Goal: Information Seeking & Learning: Find specific fact

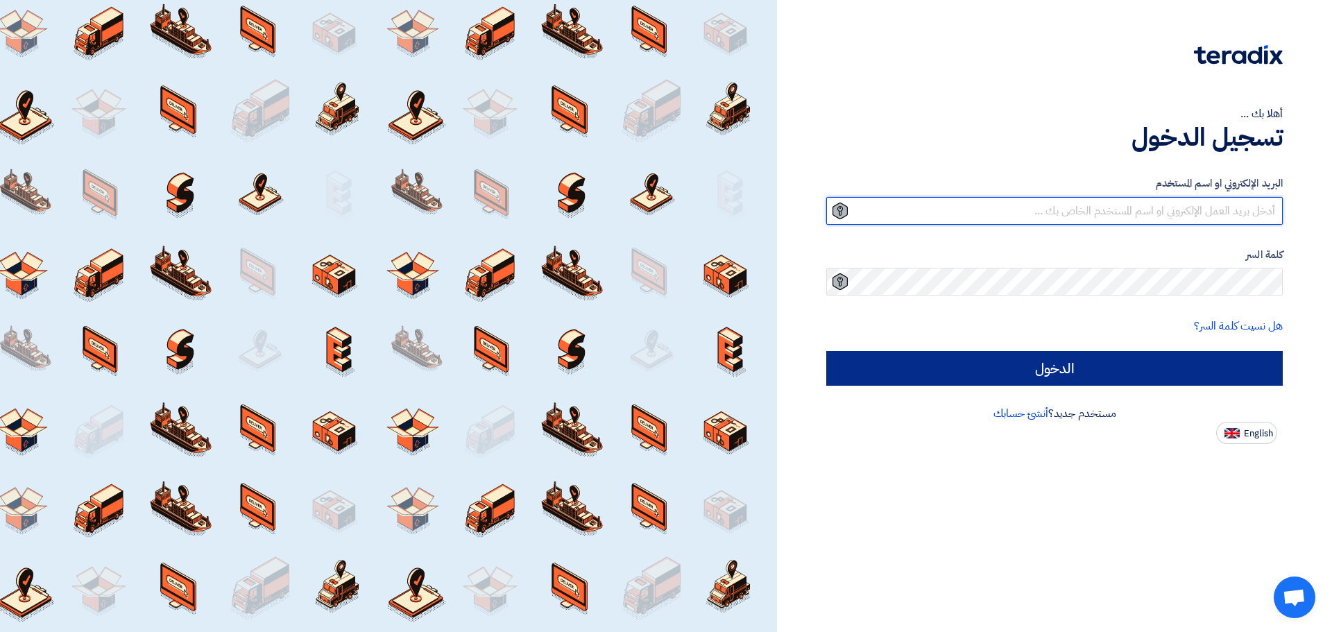
type input "[EMAIL_ADDRESS][DOMAIN_NAME]"
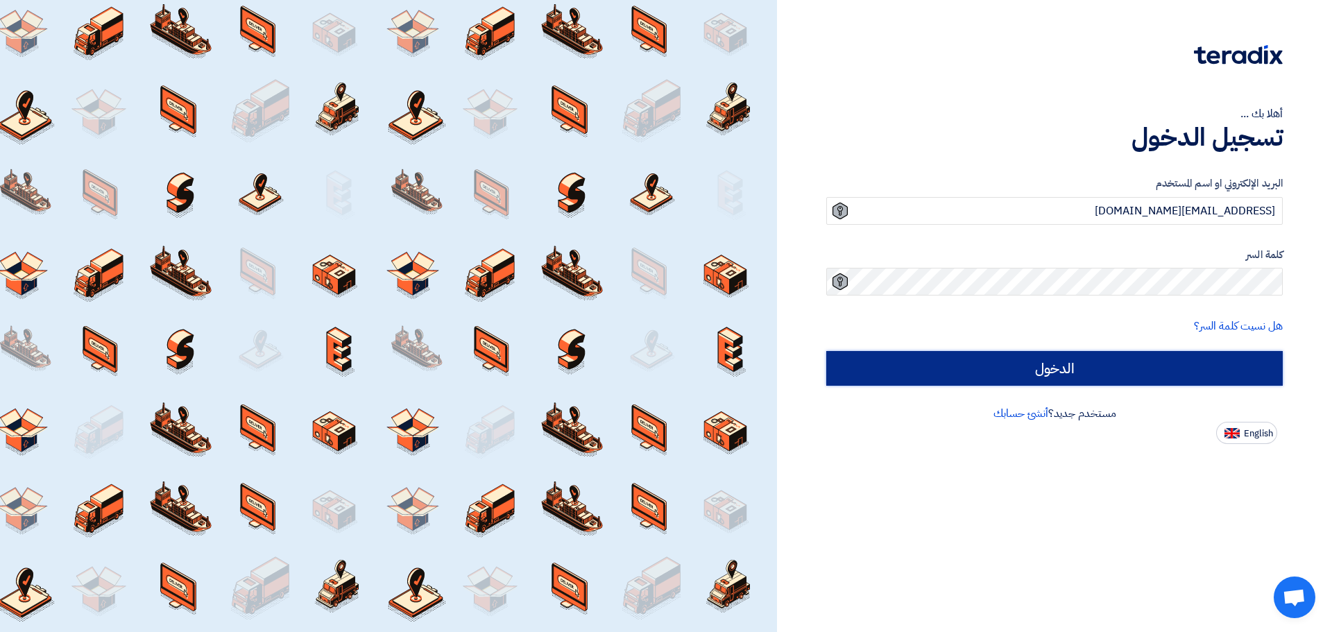
click at [998, 368] on input "الدخول" at bounding box center [1054, 368] width 456 height 35
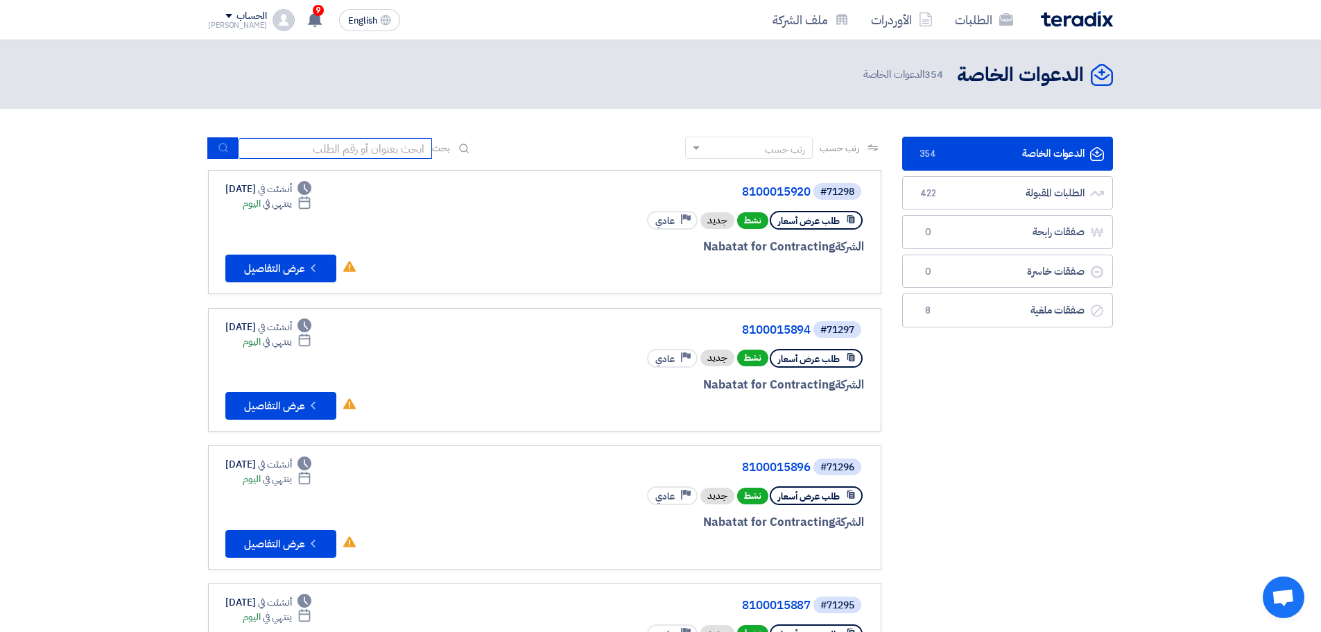
click at [368, 148] on input at bounding box center [335, 148] width 194 height 21
paste input "70743"
type input "70743"
click at [211, 140] on button "submit" at bounding box center [222, 148] width 31 height 22
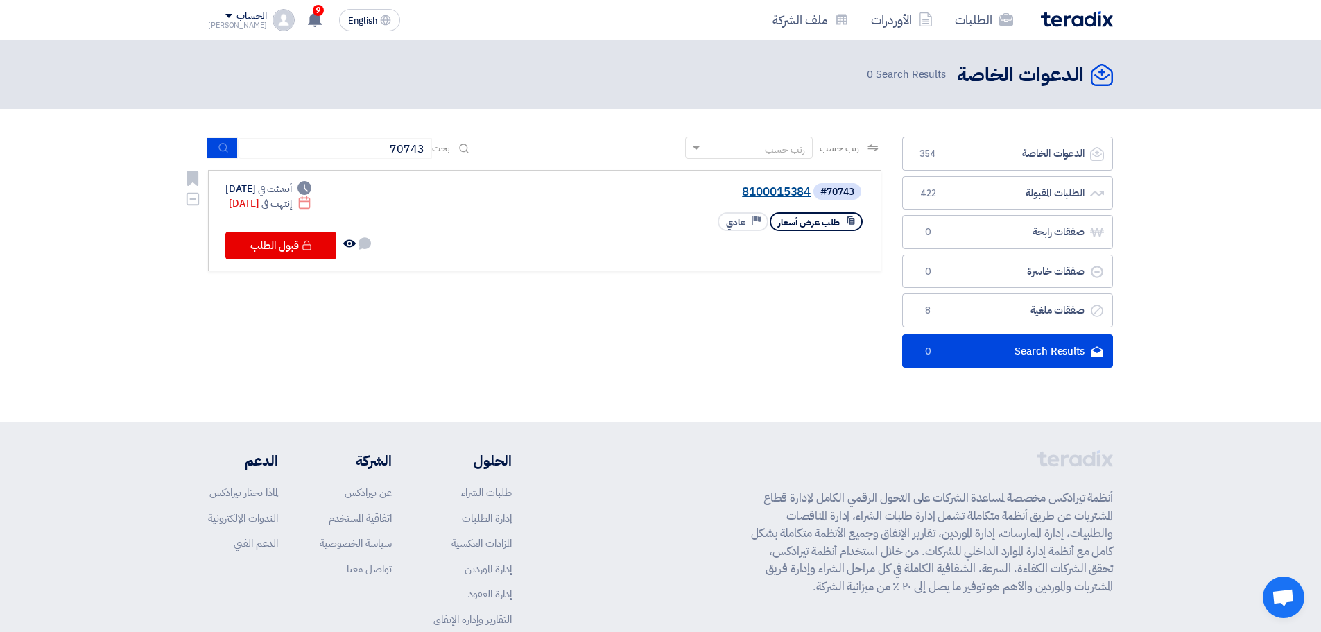
click at [771, 191] on link "8100015384" at bounding box center [671, 192] width 277 height 12
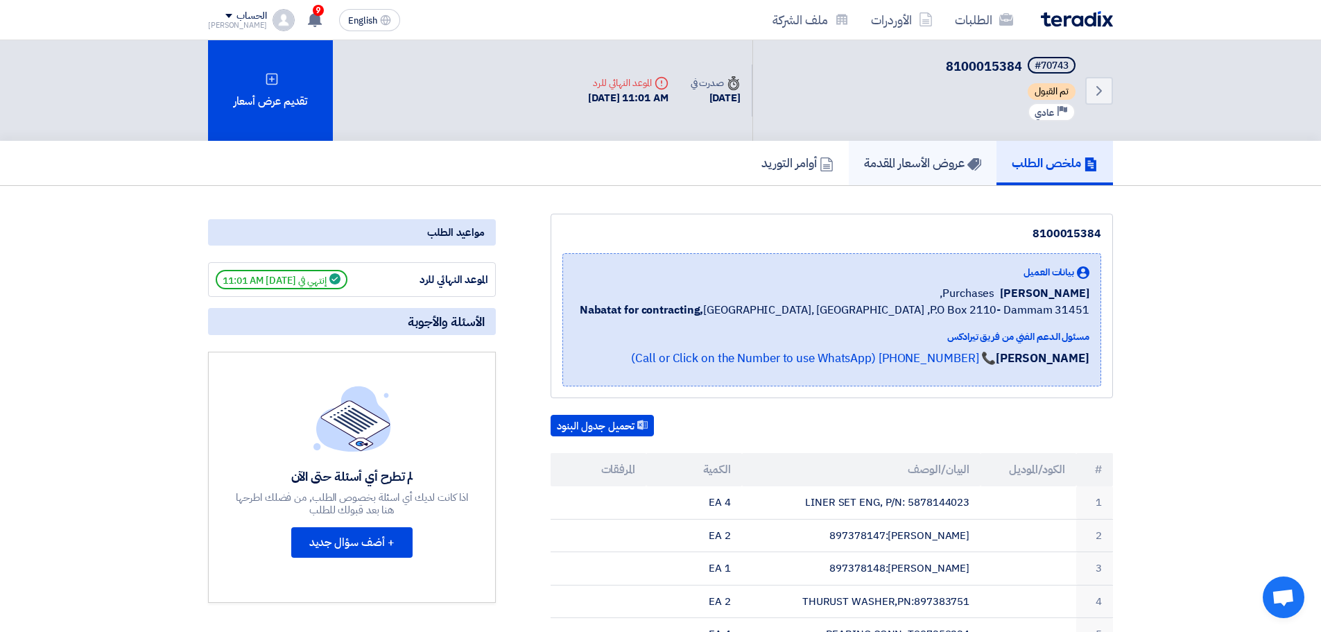
click at [954, 163] on h5 "عروض الأسعار المقدمة" at bounding box center [922, 163] width 117 height 16
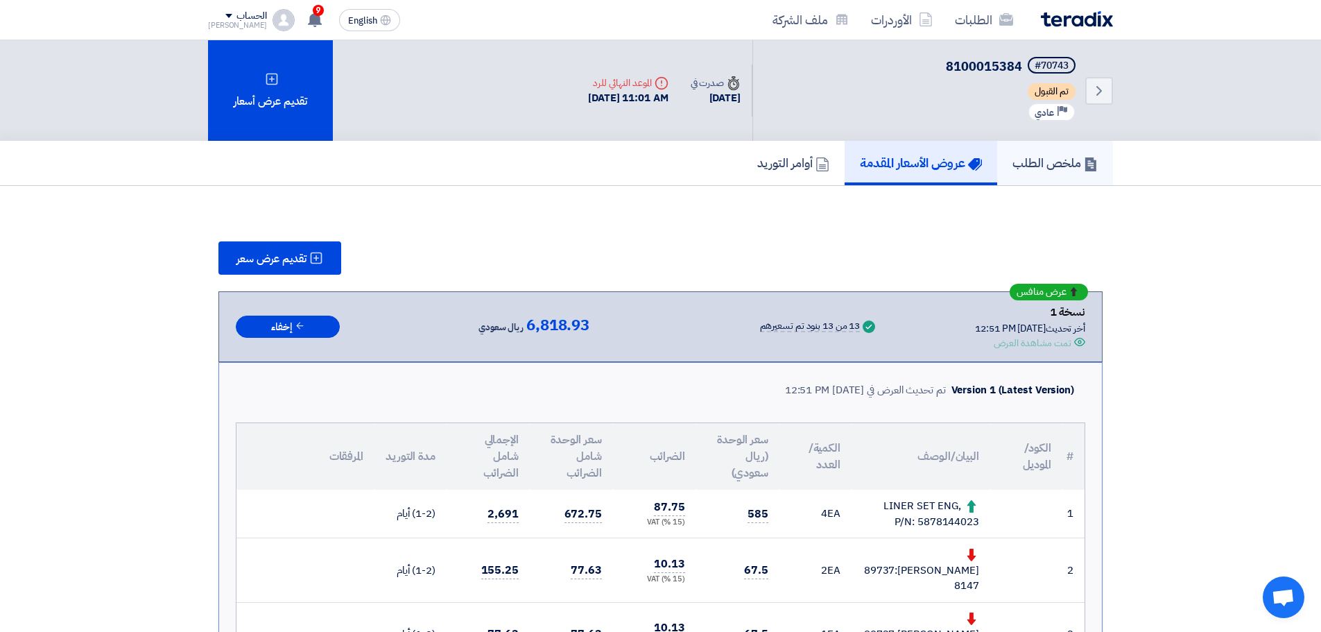
click at [1038, 171] on h5 "ملخص الطلب" at bounding box center [1055, 163] width 85 height 16
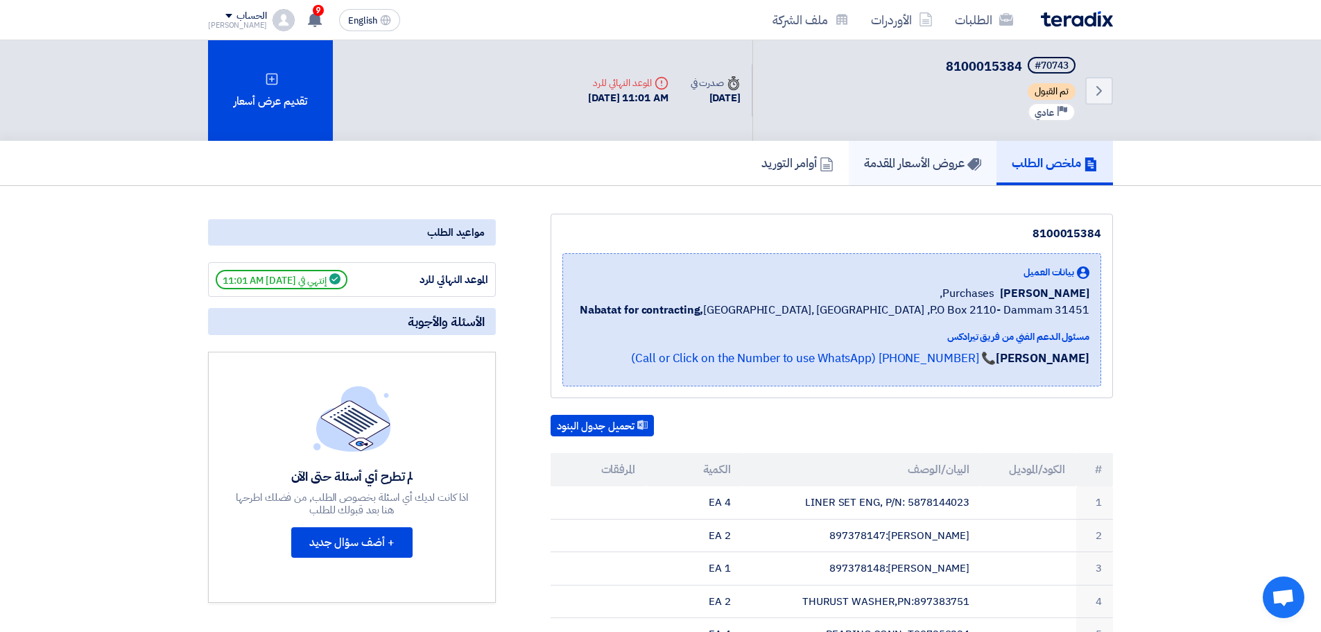
click at [931, 169] on h5 "عروض الأسعار المقدمة" at bounding box center [922, 163] width 117 height 16
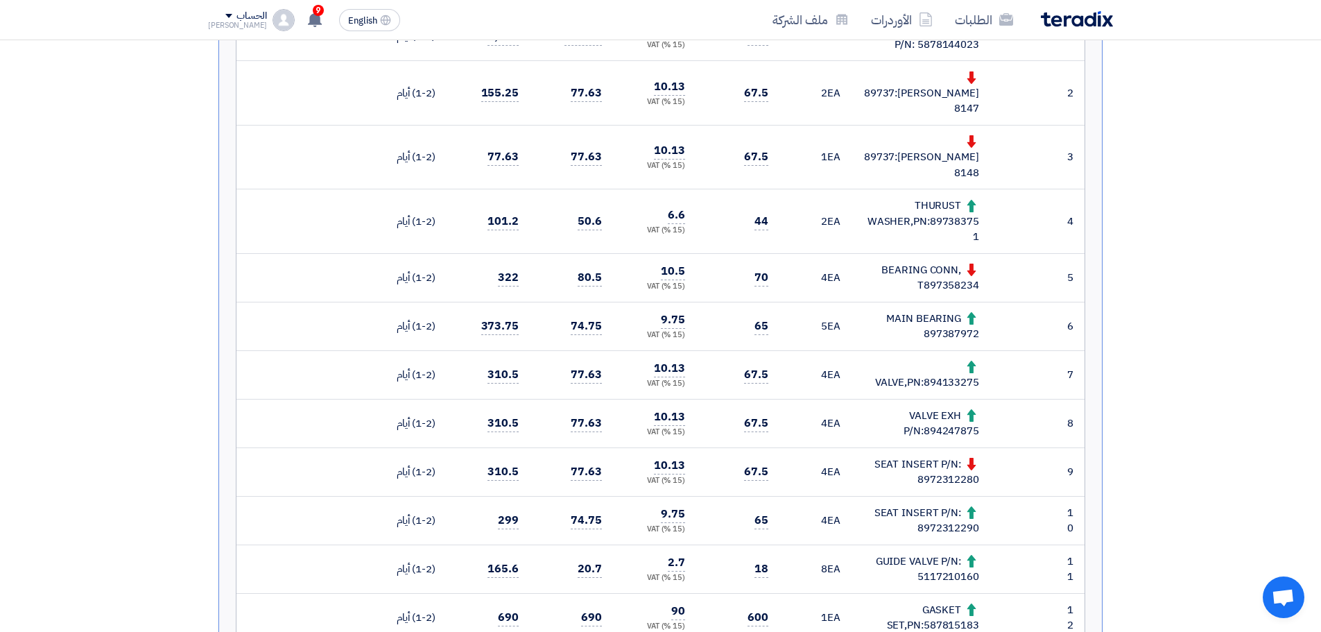
scroll to position [347, 0]
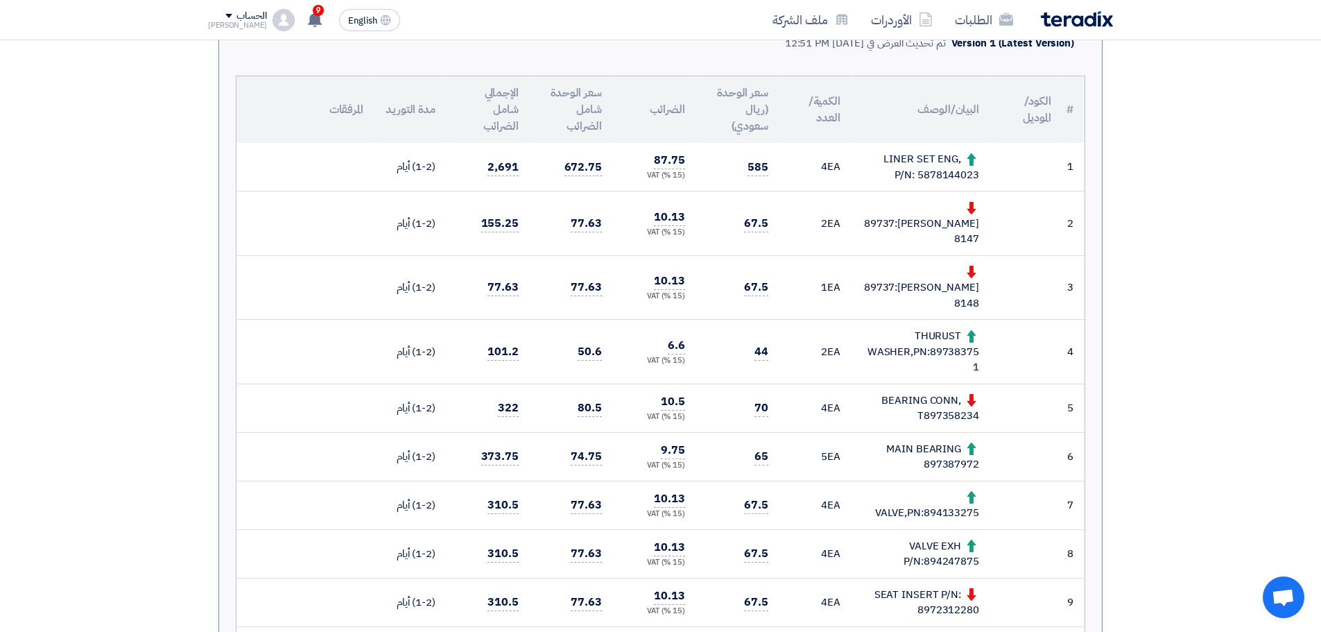
click at [952, 173] on div "LINER SET ENG, P/N: 5878144023" at bounding box center [921, 166] width 117 height 31
copy div "5878144023"
click at [958, 229] on div "[PERSON_NAME]:897378147" at bounding box center [921, 223] width 117 height 47
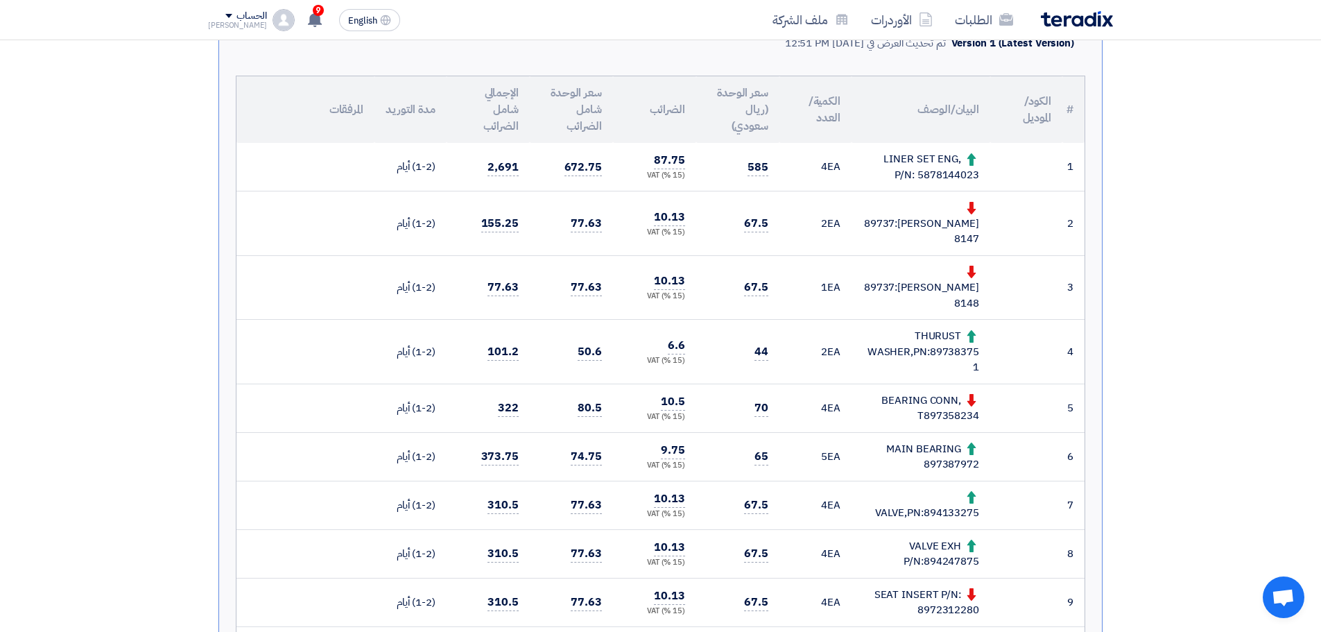
copy div "897378147"
click at [961, 276] on div "[PERSON_NAME]:897378148" at bounding box center [921, 287] width 117 height 47
copy div "897378148"
click at [952, 328] on div "THURUST WASHER,PN:897383751" at bounding box center [921, 351] width 117 height 47
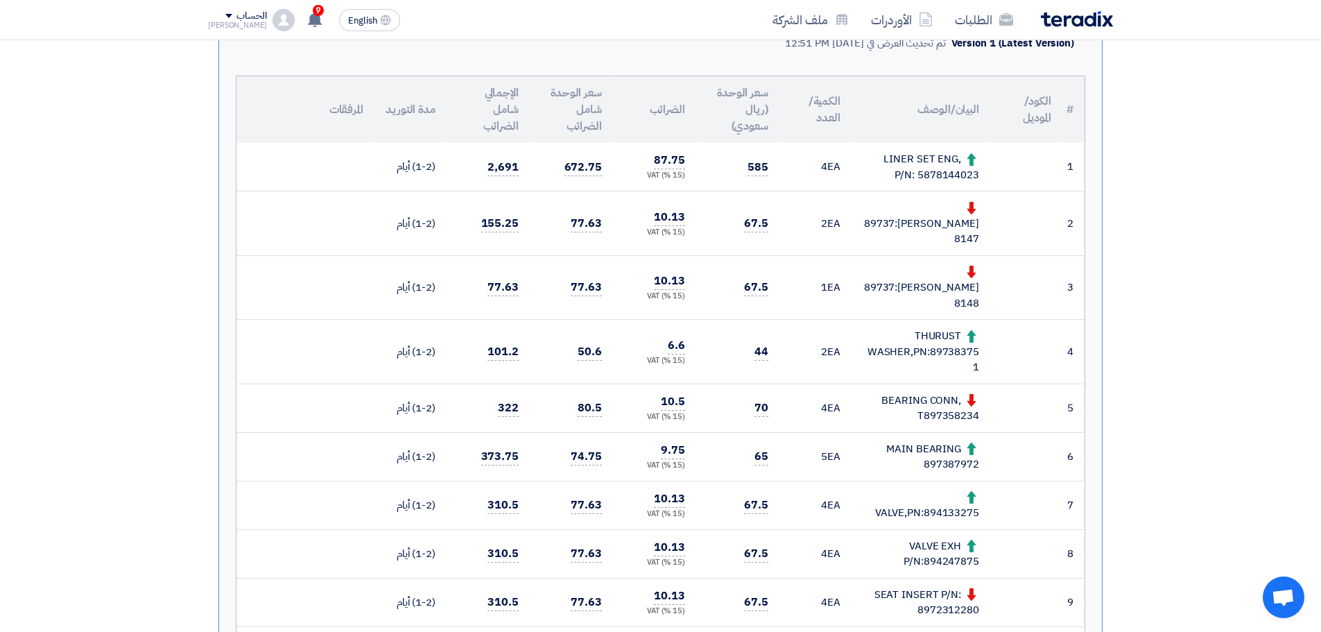
click at [952, 328] on div "THURUST WASHER,PN:897383751" at bounding box center [921, 351] width 117 height 47
click at [954, 328] on div "THURUST WASHER,PN:897383751" at bounding box center [921, 351] width 117 height 47
click at [953, 328] on div "THURUST WASHER,PN:897383751" at bounding box center [921, 351] width 117 height 47
click at [942, 328] on div "THURUST WASHER,PN:897383751" at bounding box center [921, 351] width 117 height 47
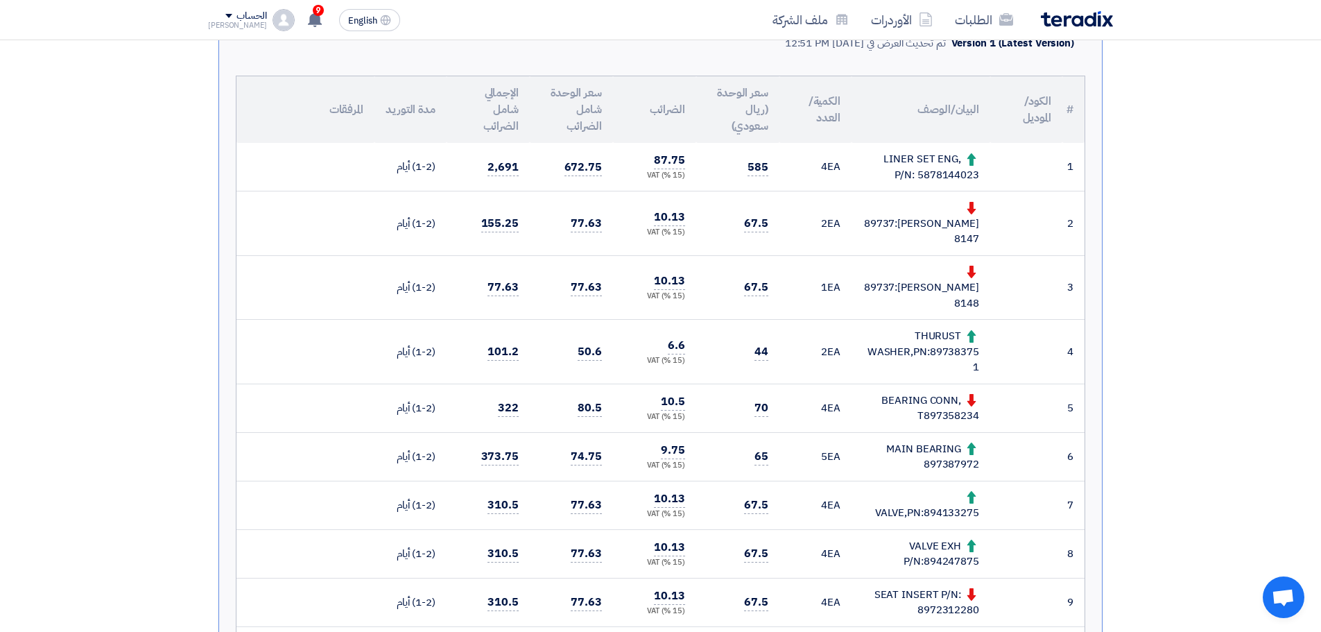
drag, startPoint x: 932, startPoint y: 318, endPoint x: 978, endPoint y: 323, distance: 46.0
click at [978, 328] on div "THURUST WASHER,PN:897383751" at bounding box center [921, 351] width 117 height 47
copy div "89738375"
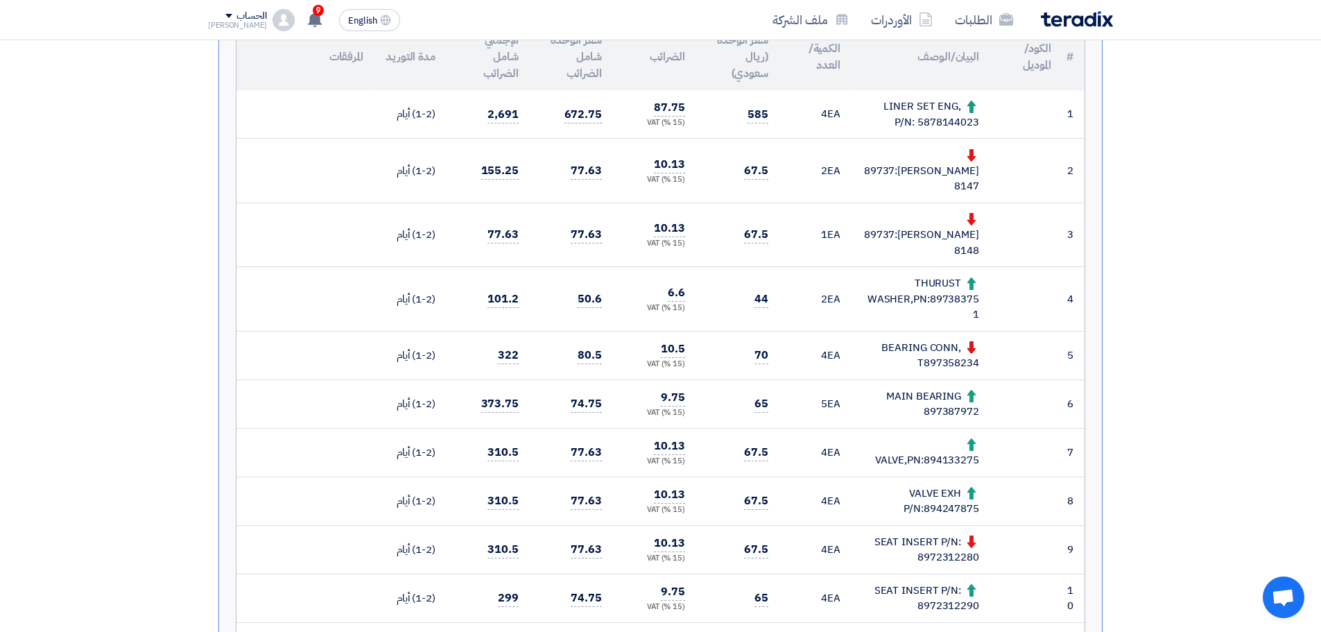
scroll to position [486, 0]
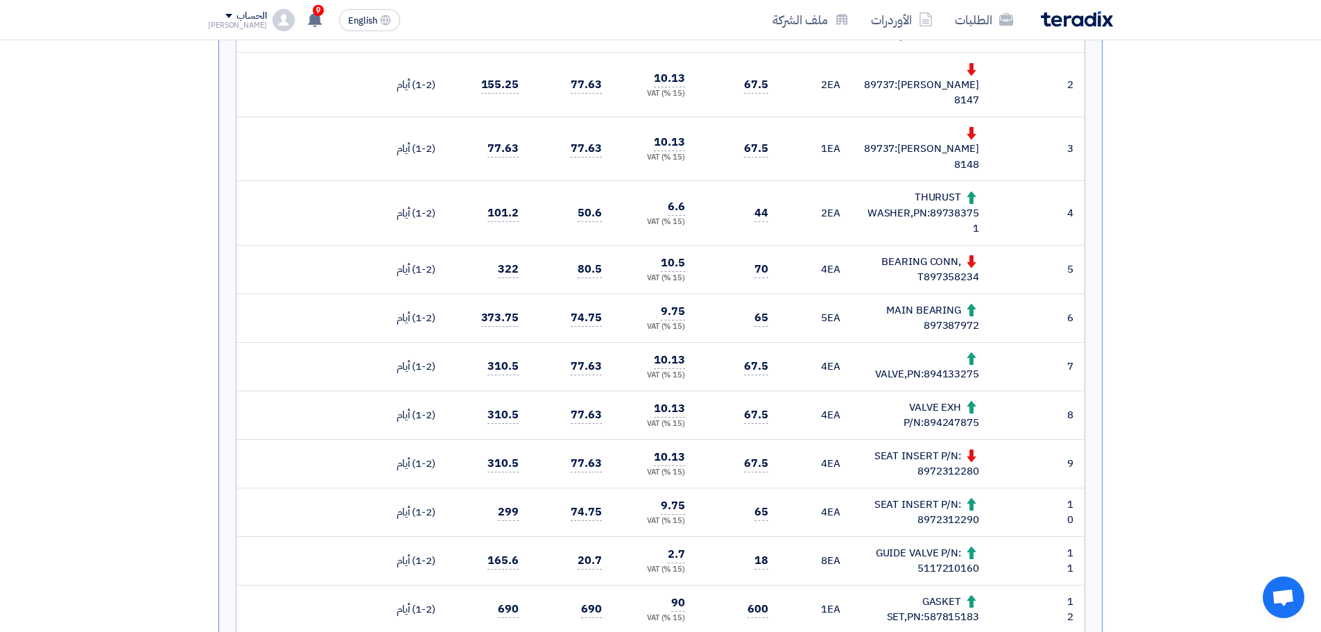
click at [952, 254] on div "BEARING CONN, T897358234" at bounding box center [921, 269] width 117 height 31
copy div "T897358234"
click at [945, 302] on div "MAIN BEARING 897387972" at bounding box center [921, 317] width 117 height 31
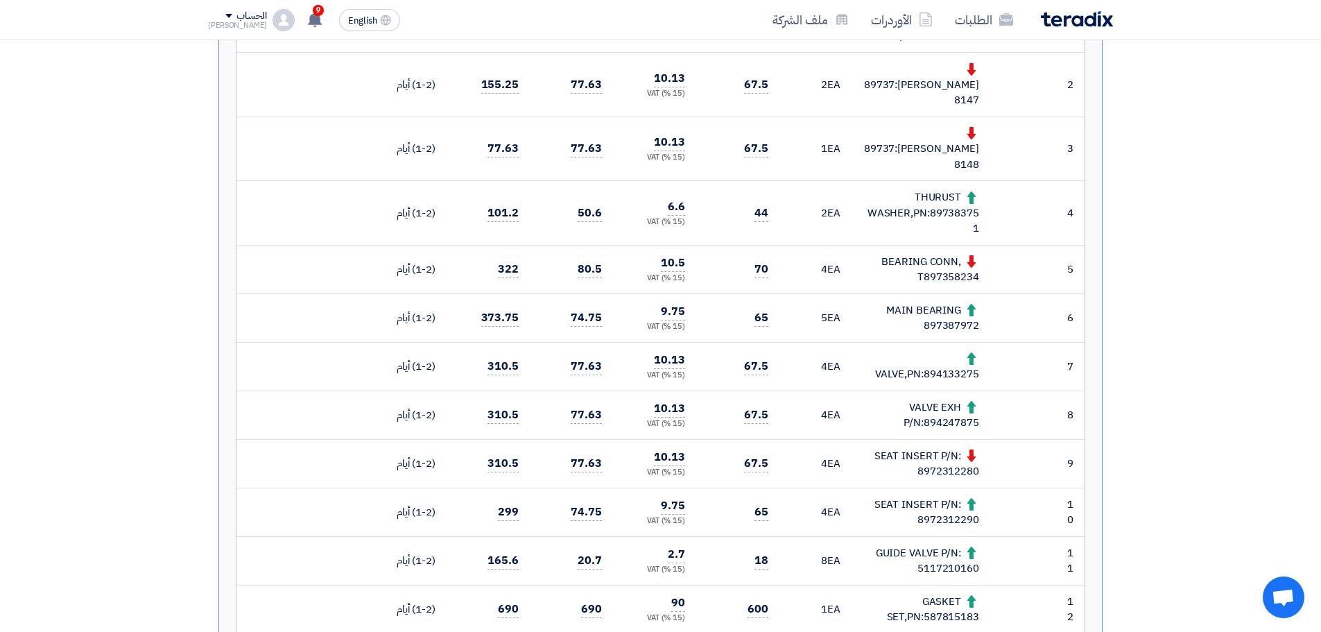
copy div "897387972"
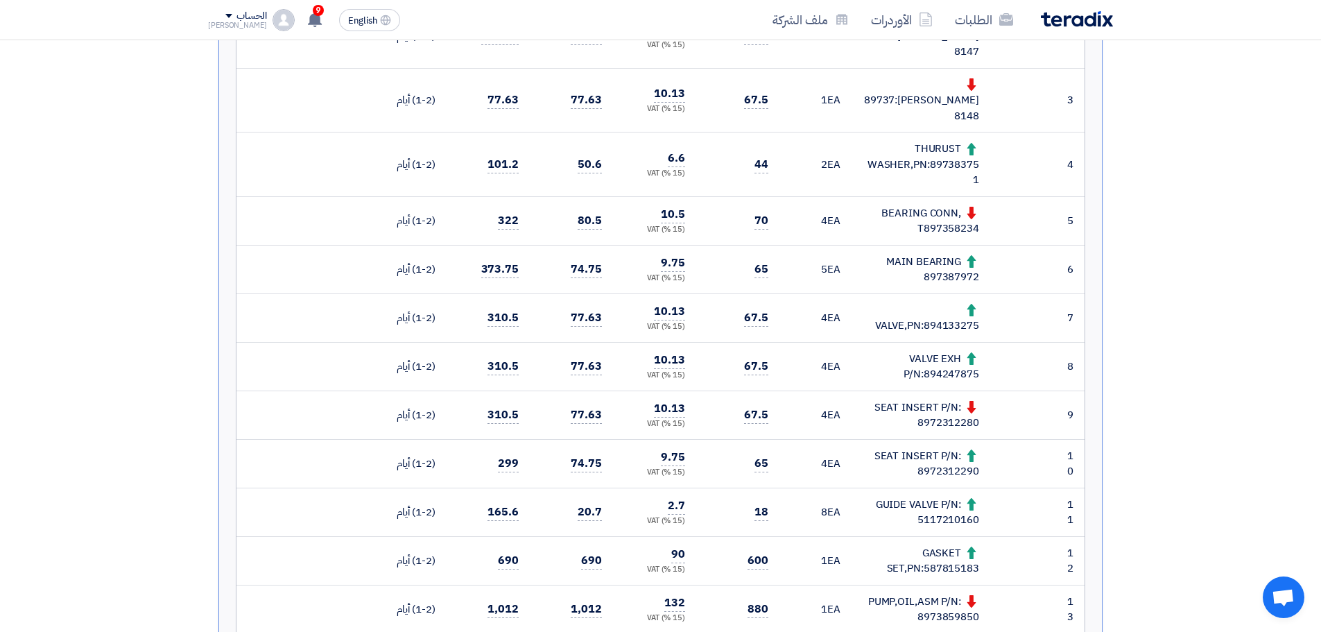
scroll to position [555, 0]
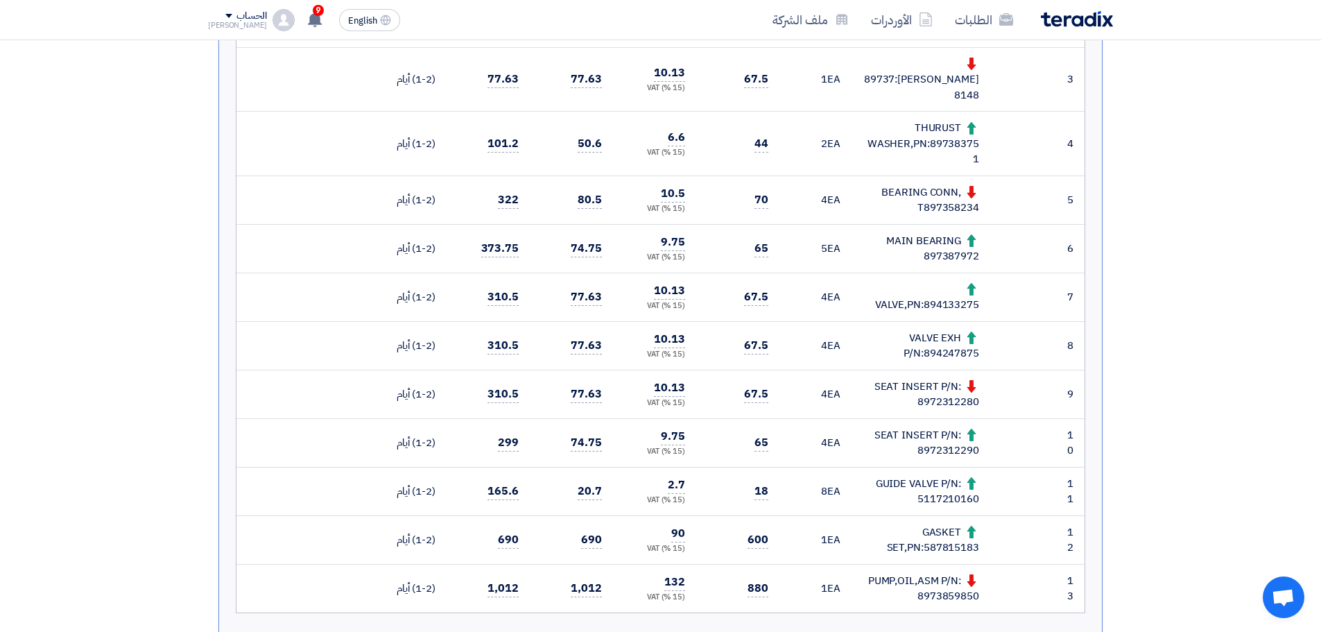
click at [960, 282] on div "VALVE,PN:894133275" at bounding box center [921, 297] width 117 height 31
copy div "894133275"
click at [967, 330] on div "VALVE EXH P/N:894247875" at bounding box center [921, 345] width 117 height 31
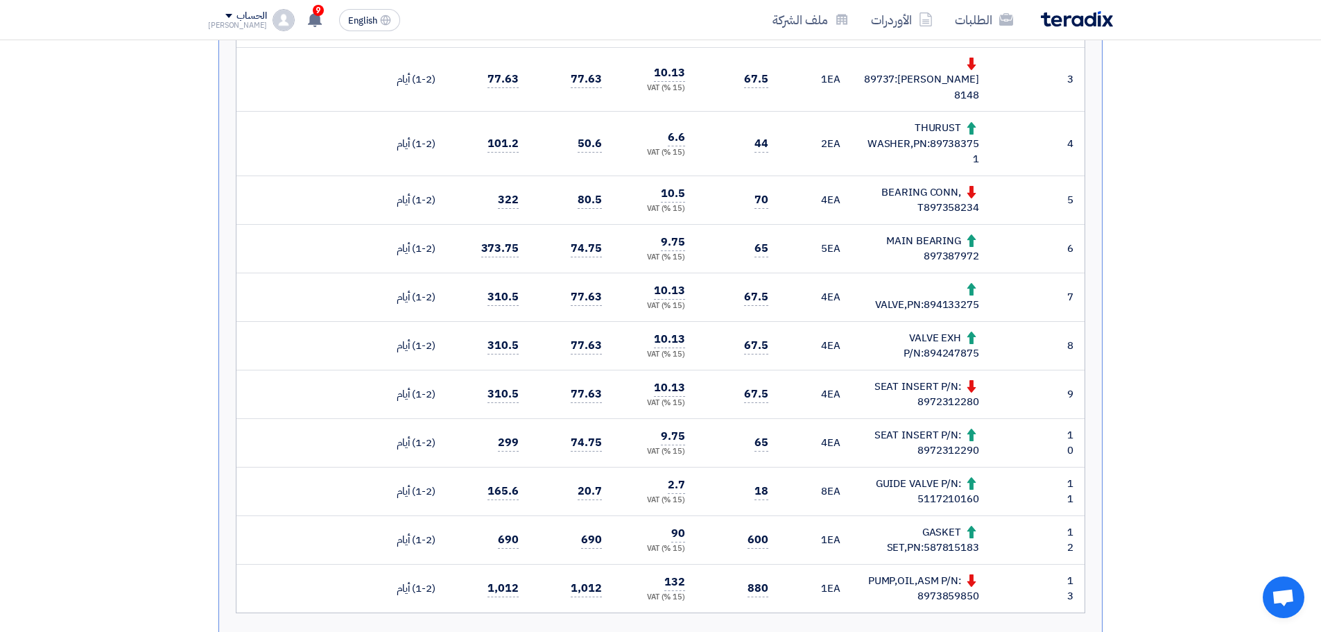
copy div "894247875"
click at [952, 379] on div "SEAT INSERT P/N: 8972312280" at bounding box center [921, 394] width 117 height 31
copy div "8972312280"
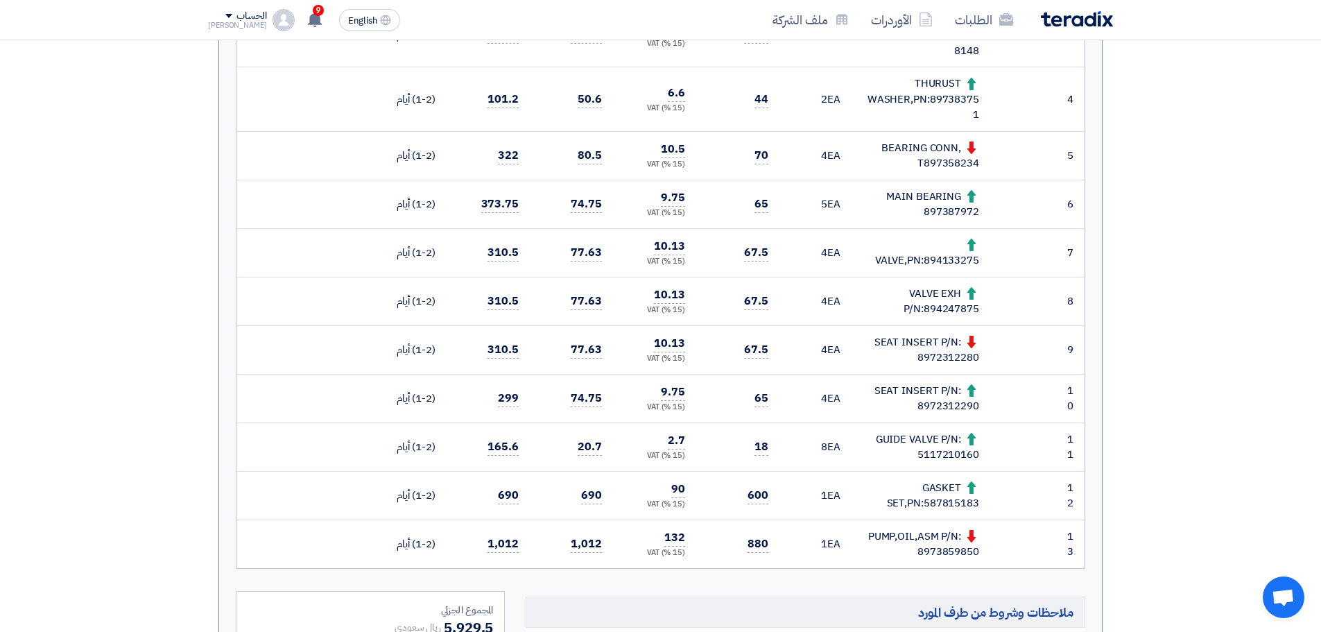
scroll to position [624, 0]
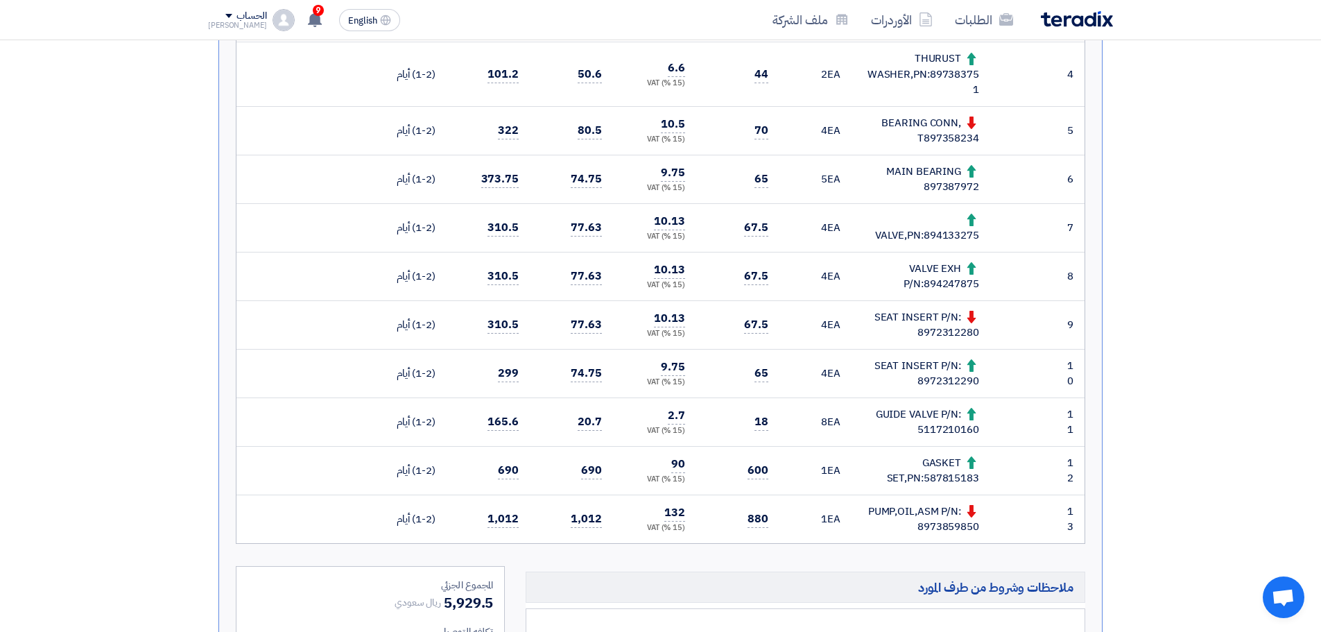
click at [960, 406] on div "GUIDE VALVE P/N: 5117210160" at bounding box center [921, 421] width 117 height 31
click at [961, 406] on div "GUIDE VALVE P/N: 5117210160" at bounding box center [921, 421] width 117 height 31
copy div "5117210160"
click at [952, 455] on div "GASKET SET,PN:587815183" at bounding box center [921, 470] width 117 height 31
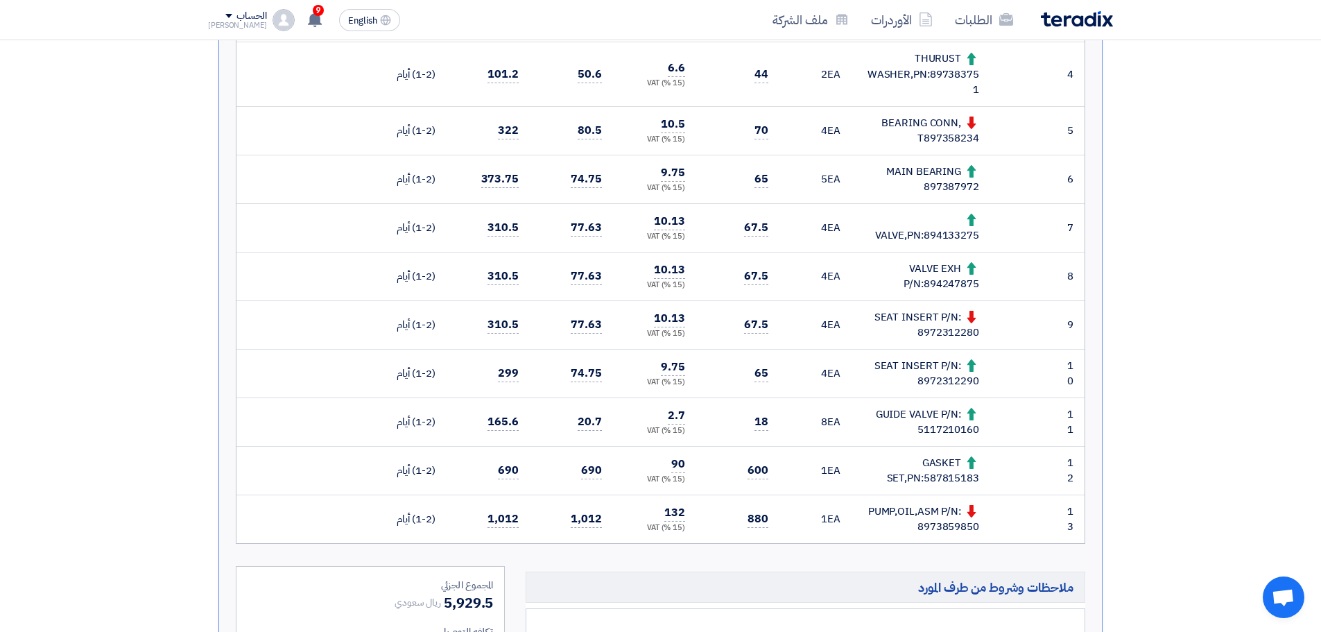
click at [952, 504] on div "PUMP,OIL,ASM P/N: 8973859850" at bounding box center [921, 519] width 117 height 31
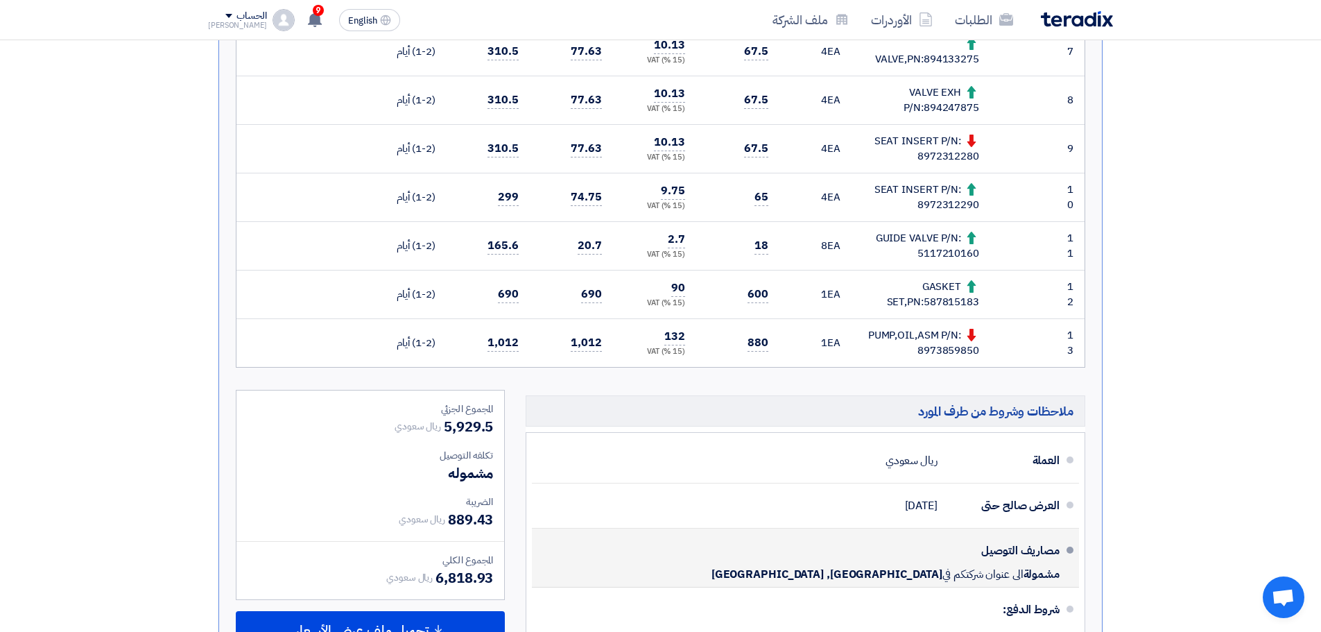
scroll to position [832, 0]
